Goal: Task Accomplishment & Management: Use online tool/utility

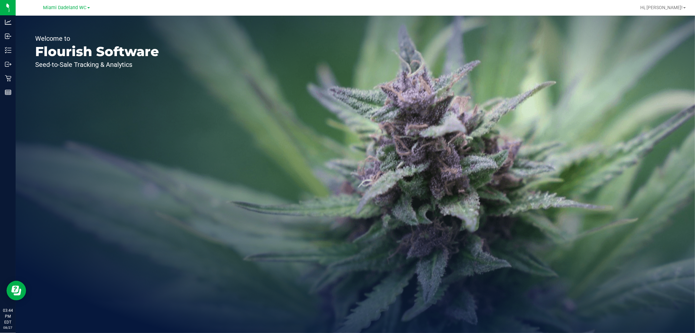
click at [280, 27] on div "Welcome to Flourish Software Seed-to-Sale Tracking & Analytics" at bounding box center [355, 174] width 679 height 317
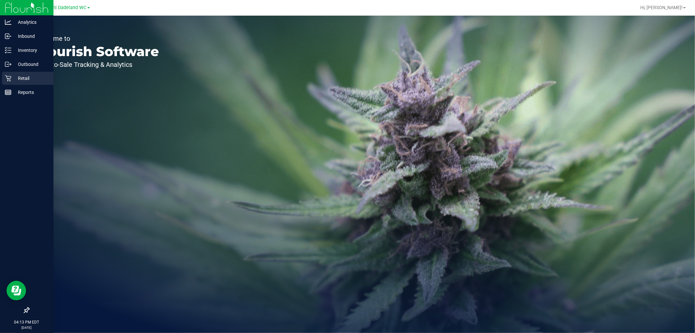
click at [17, 75] on p "Retail" at bounding box center [30, 78] width 39 height 8
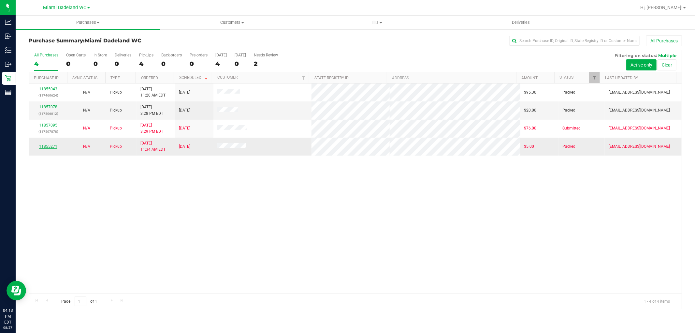
click at [43, 146] on link "11855271" at bounding box center [48, 146] width 18 height 5
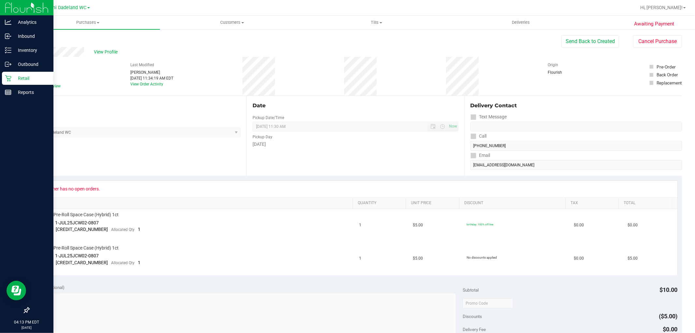
click at [9, 75] on icon at bounding box center [8, 78] width 7 height 7
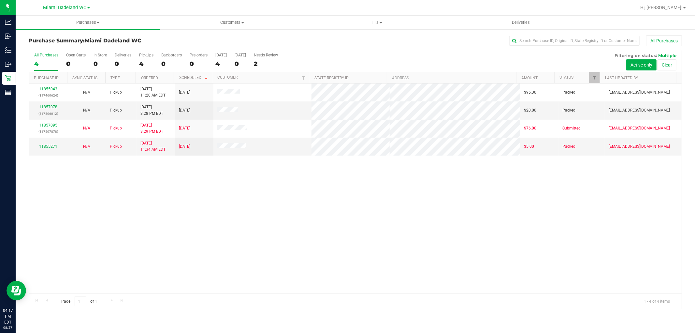
click at [497, 219] on div "11855043 (317460624) N/A Pickup 8/27/2025 11:20 AM EDT 8/27/2025 $95.30 Packed …" at bounding box center [355, 187] width 652 height 209
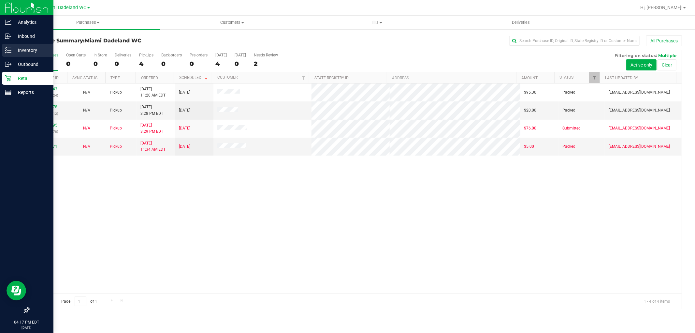
click at [2, 49] on div "Inventory" at bounding box center [27, 50] width 51 height 13
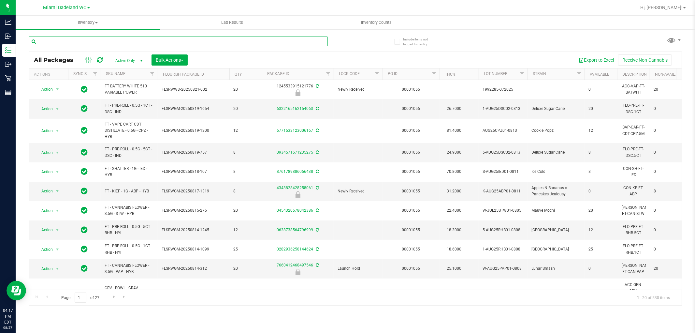
click at [86, 42] on input "text" at bounding box center [178, 41] width 299 height 10
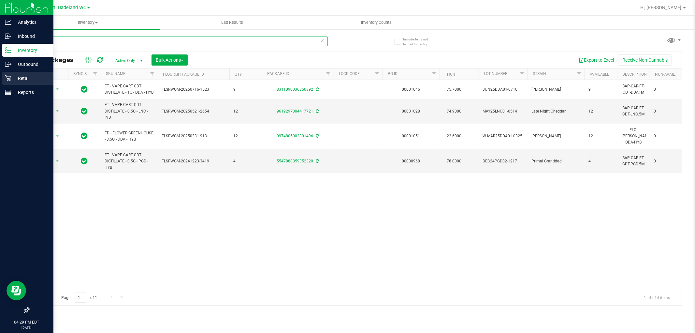
type input "d"
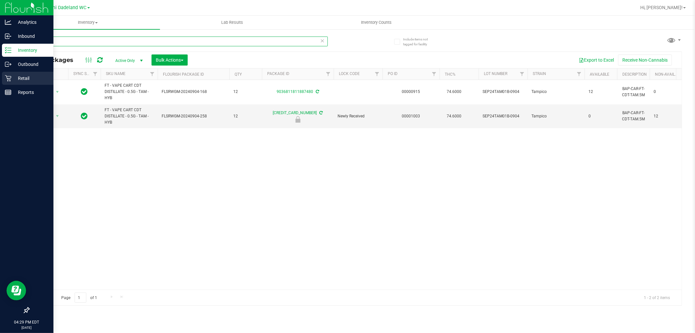
type input "tam"
click at [29, 79] on p "Retail" at bounding box center [30, 78] width 39 height 8
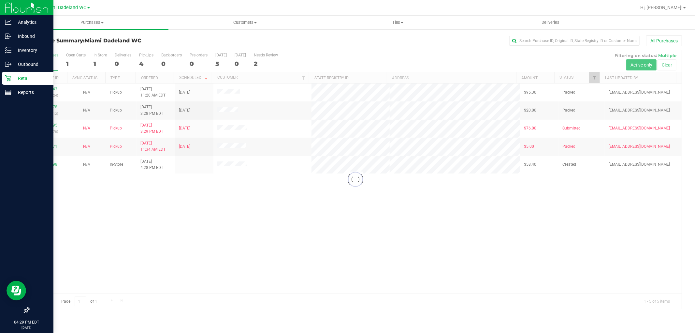
click at [409, 220] on div at bounding box center [355, 179] width 652 height 258
click at [320, 206] on div "11855043 (317460624) N/A Pickup 8/27/2025 11:20 AM EDT 8/27/2025 $95.30 Packed …" at bounding box center [355, 187] width 652 height 209
click at [676, 5] on span "Hi, [PERSON_NAME]!" at bounding box center [661, 7] width 42 height 5
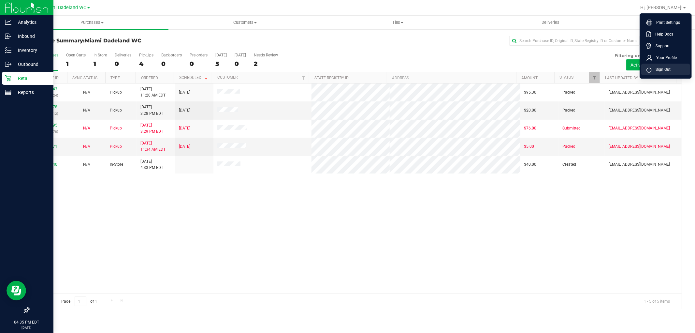
click at [663, 71] on span "Sign Out" at bounding box center [661, 69] width 19 height 7
